Goal: Go to known website: Go to known website

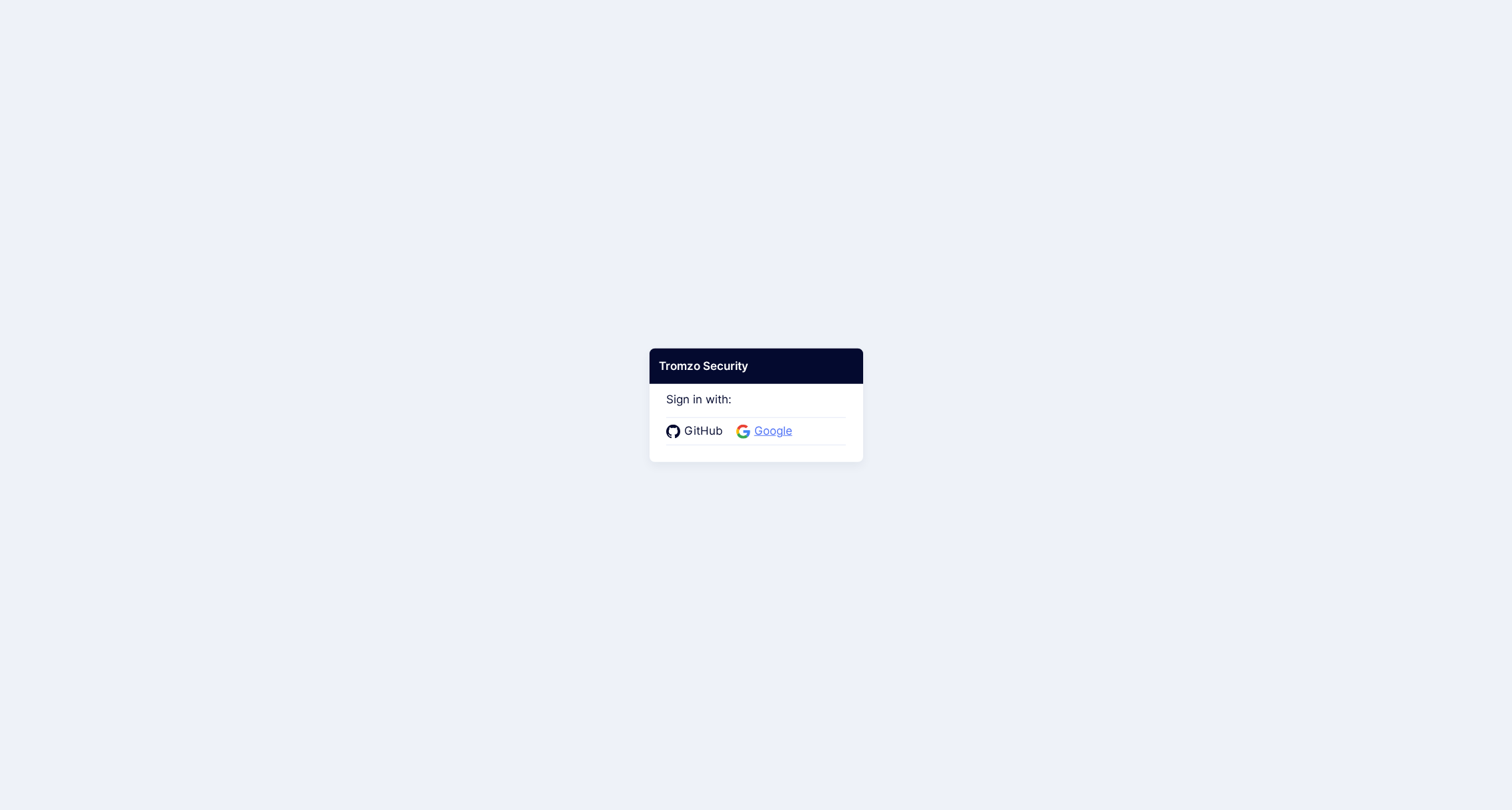
click at [768, 433] on span "Google" at bounding box center [773, 431] width 46 height 18
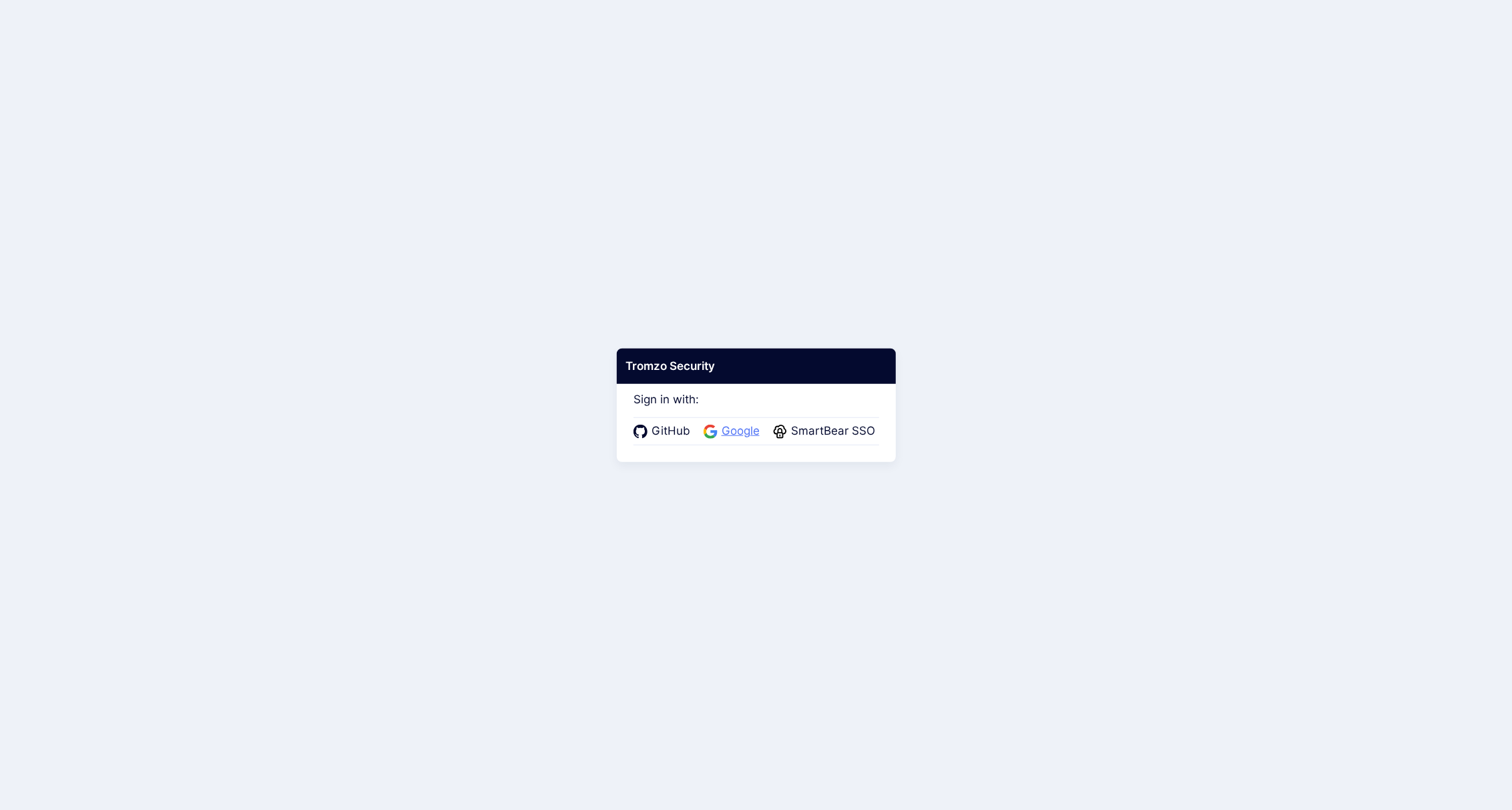
click at [731, 429] on span "Google" at bounding box center [740, 431] width 46 height 18
